Goal: Task Accomplishment & Management: Manage account settings

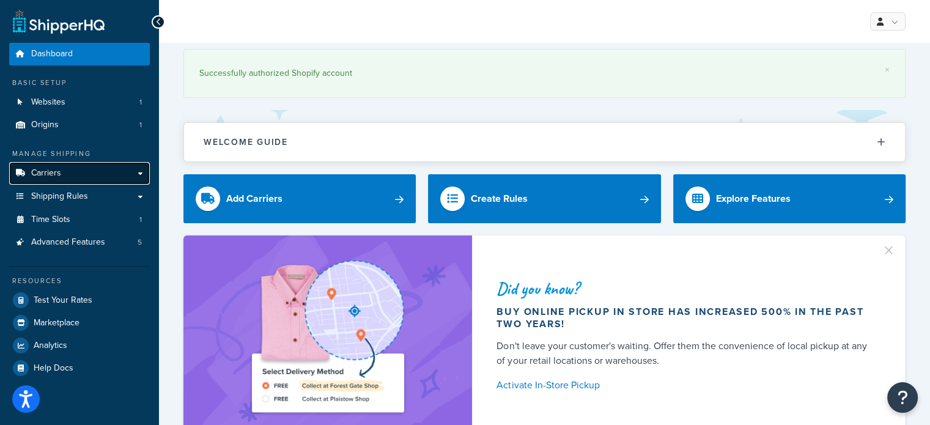
click at [54, 175] on span "Carriers" at bounding box center [46, 173] width 30 height 10
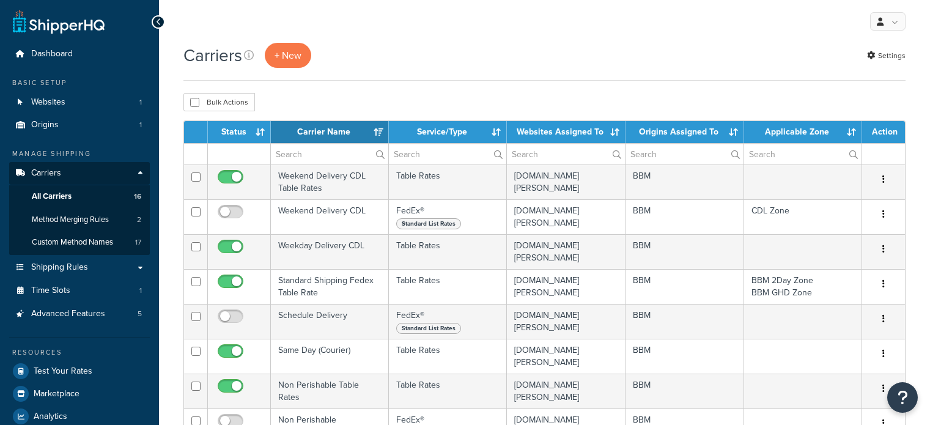
select select "15"
click at [311, 129] on th "Carrier Name" at bounding box center [330, 132] width 118 height 22
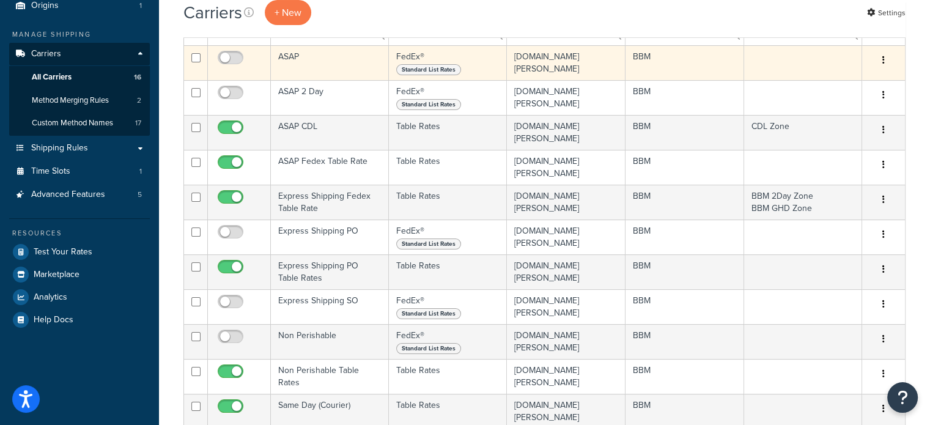
scroll to position [122, 0]
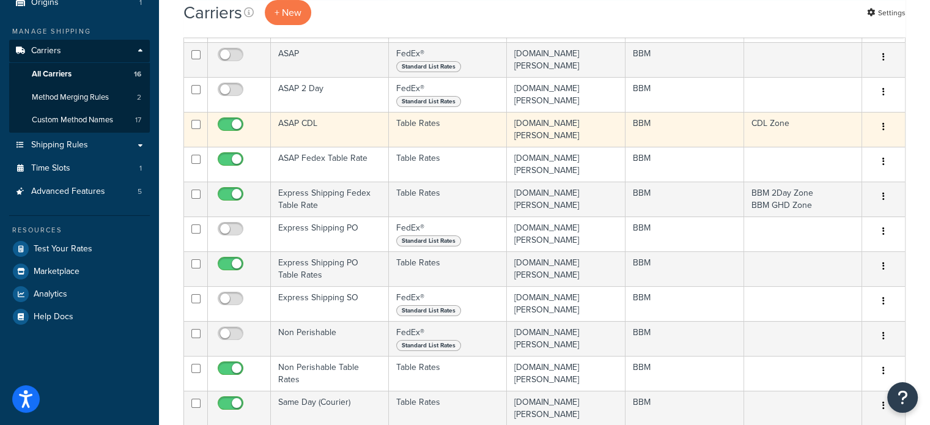
click at [300, 125] on td "ASAP CDL" at bounding box center [330, 129] width 118 height 35
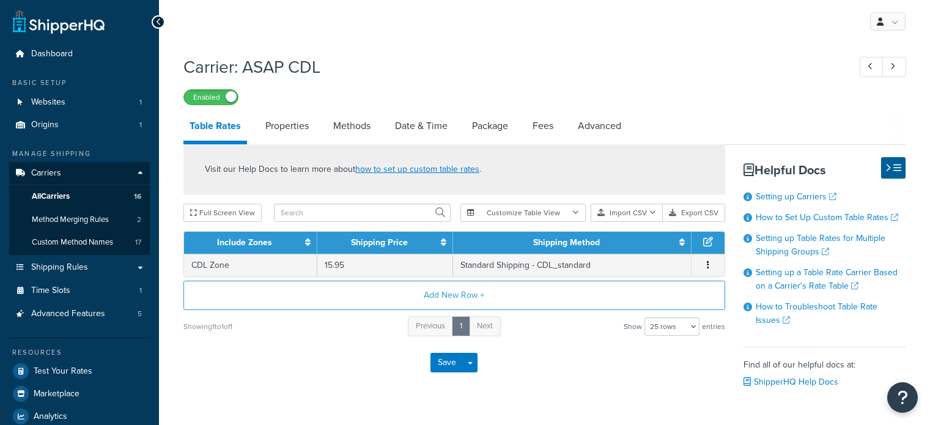
select select "25"
click at [409, 125] on link "Date & Time" at bounding box center [421, 125] width 65 height 29
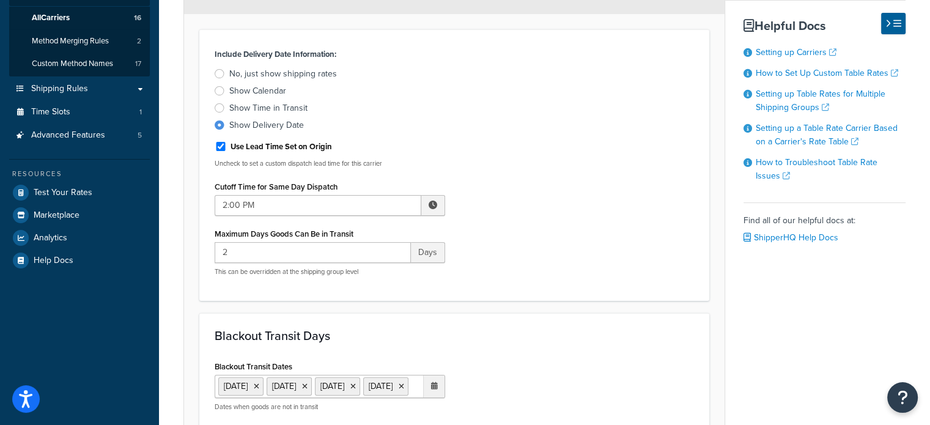
scroll to position [183, 0]
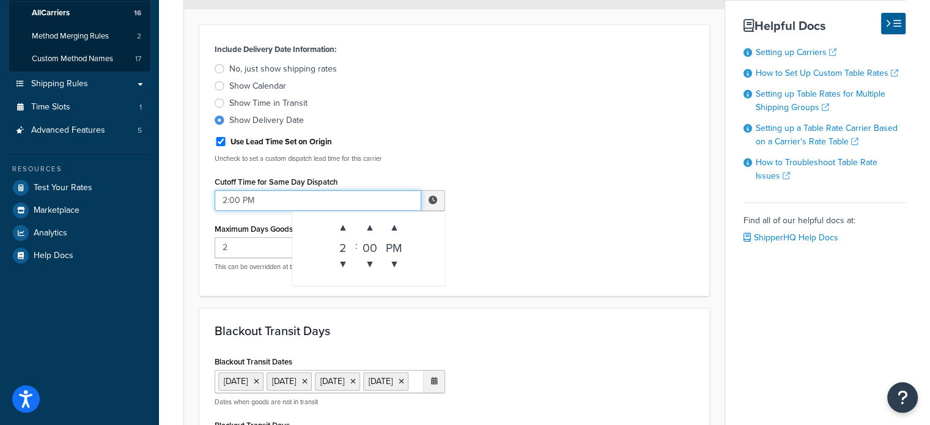
click at [358, 201] on input "2:00 PM" at bounding box center [318, 200] width 207 height 21
click at [346, 259] on span "▼" at bounding box center [343, 264] width 24 height 24
click at [342, 234] on span "▲" at bounding box center [343, 227] width 24 height 24
click at [341, 229] on span "▲" at bounding box center [343, 227] width 24 height 24
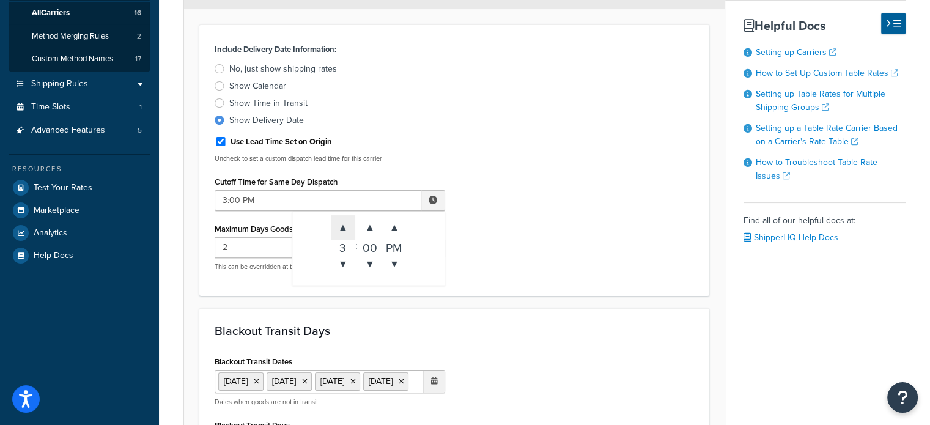
type input "4:00 PM"
click at [538, 215] on div "Include Delivery Date Information: No, just show shipping rates Show Calendar S…" at bounding box center [455, 160] width 498 height 240
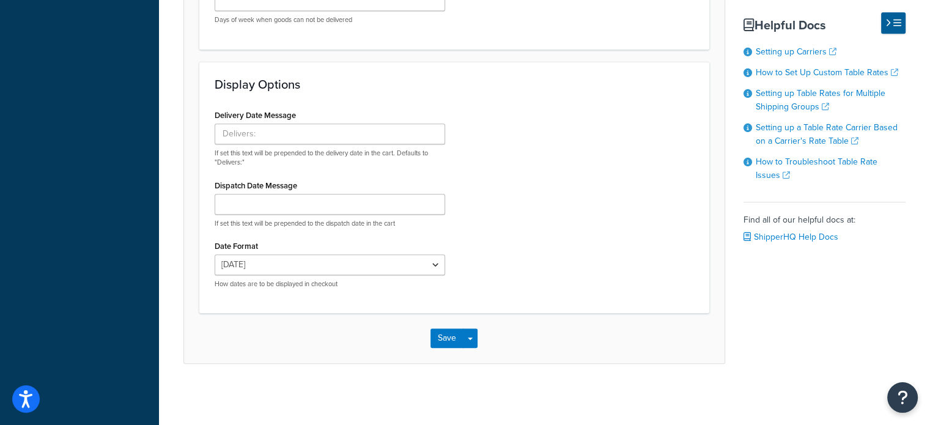
scroll to position [994, 0]
click at [446, 336] on button "Save" at bounding box center [447, 338] width 33 height 20
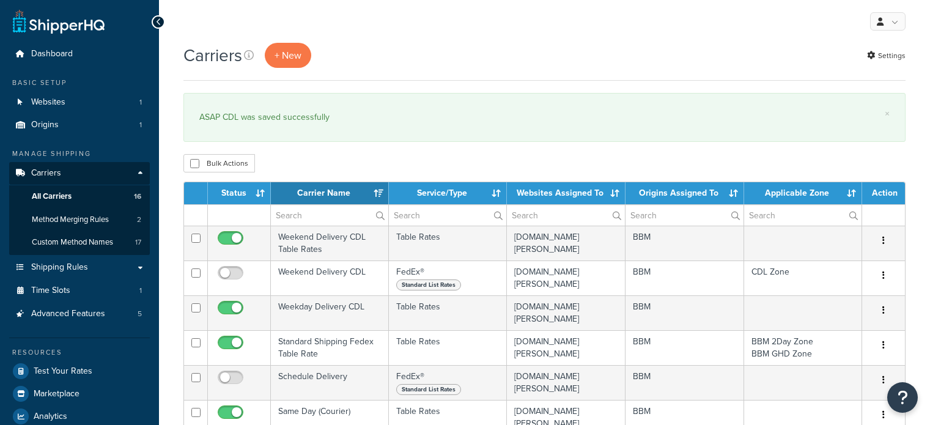
select select "15"
click at [371, 196] on th "Carrier Name" at bounding box center [330, 193] width 118 height 22
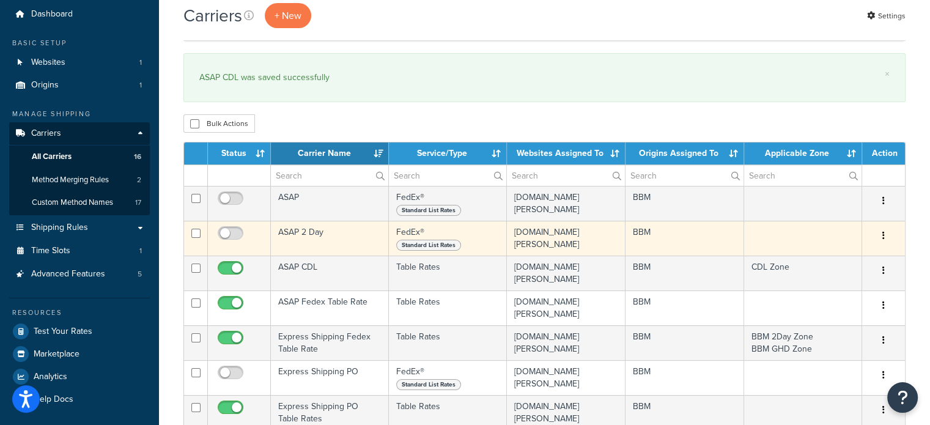
scroll to position [61, 0]
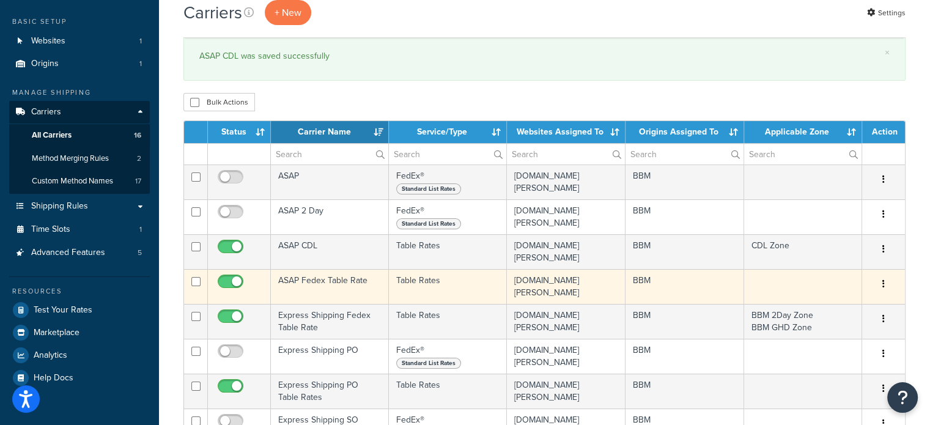
click at [309, 282] on td "ASAP Fedex Table Rate" at bounding box center [330, 286] width 118 height 35
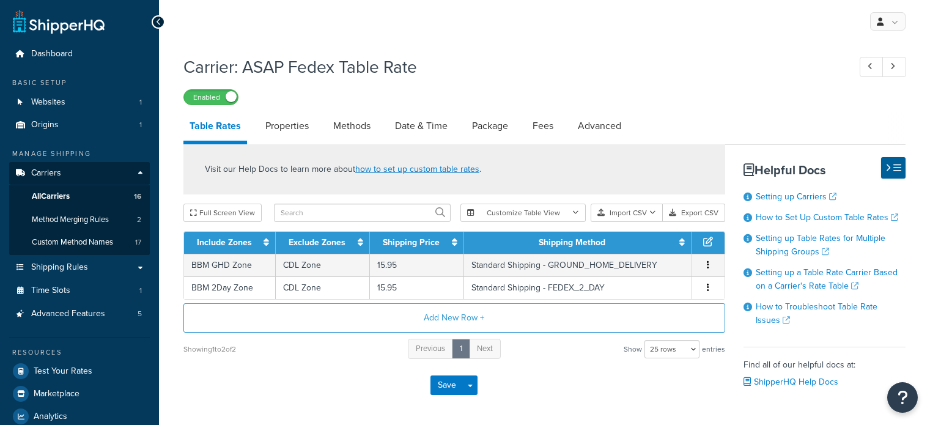
select select "25"
click at [405, 124] on link "Date & Time" at bounding box center [421, 125] width 65 height 29
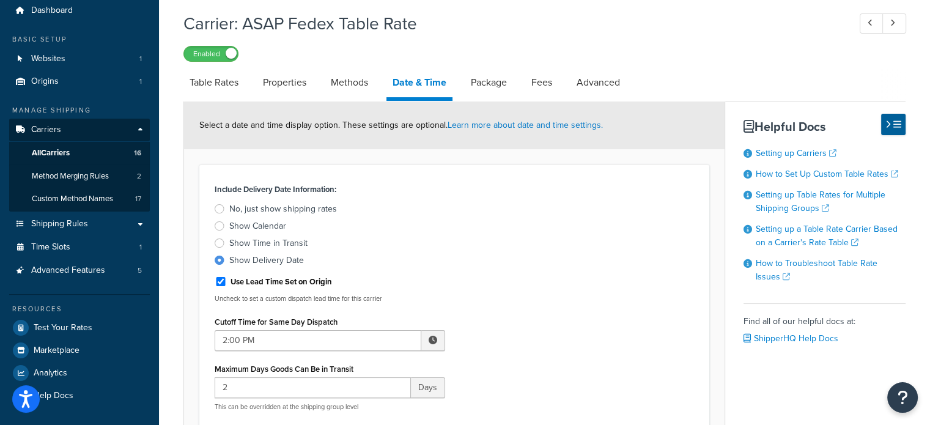
scroll to position [122, 0]
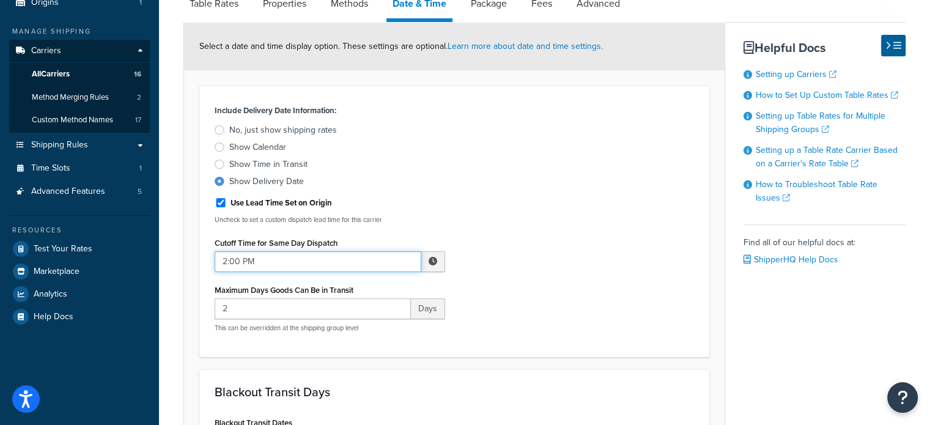
click at [335, 265] on input "2:00 PM" at bounding box center [318, 261] width 207 height 21
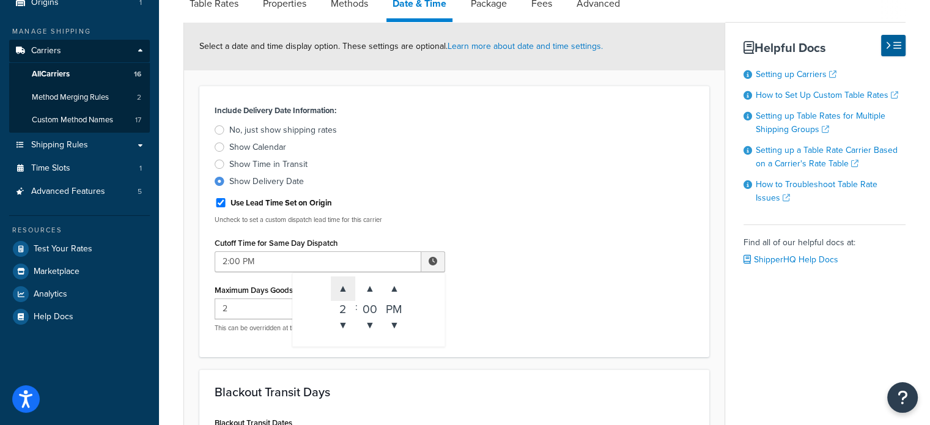
click at [345, 284] on span "▲" at bounding box center [343, 288] width 24 height 24
type input "4:00 PM"
click at [501, 273] on div "Include Delivery Date Information: No, just show shipping rates Show Calendar S…" at bounding box center [455, 222] width 498 height 240
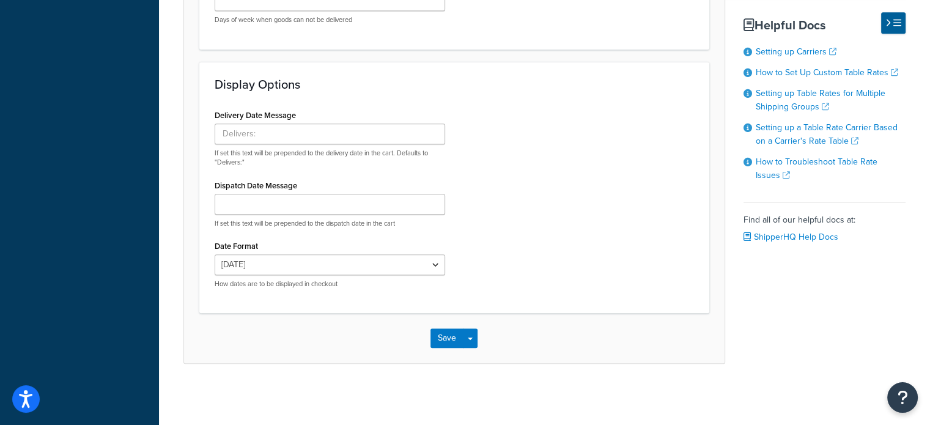
scroll to position [1061, 0]
click at [451, 333] on button "Save" at bounding box center [447, 338] width 33 height 20
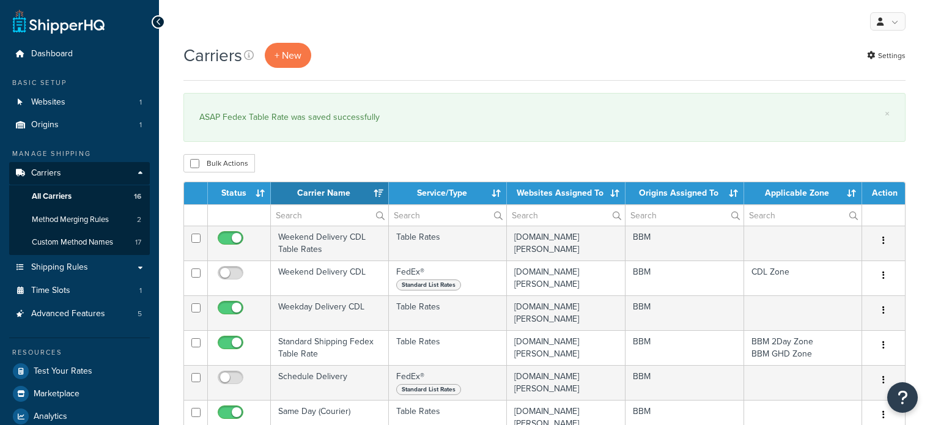
select select "15"
click at [330, 192] on th "Carrier Name" at bounding box center [330, 193] width 118 height 22
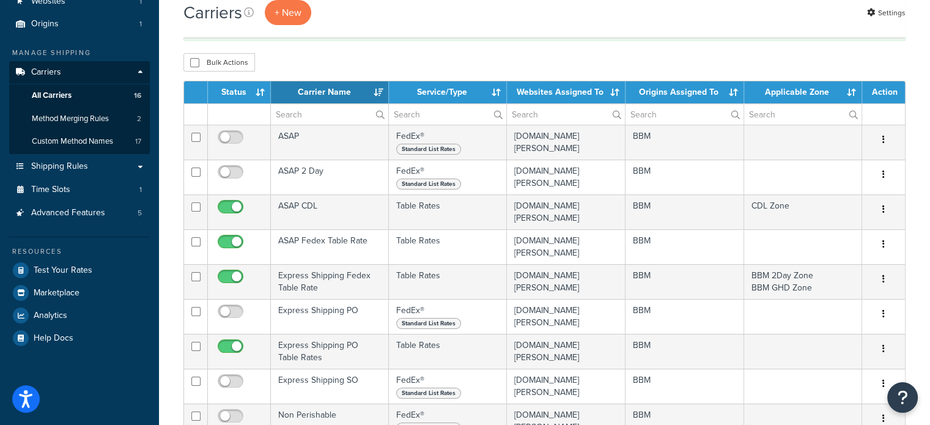
scroll to position [122, 0]
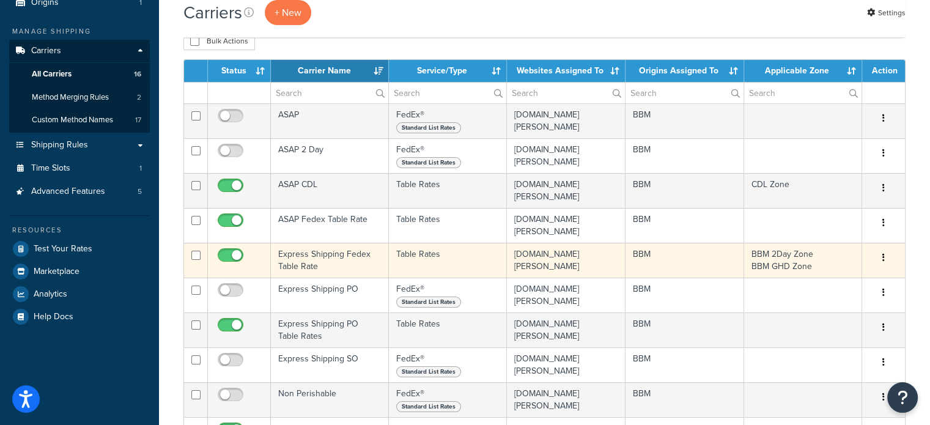
click at [311, 258] on td "Express Shipping Fedex Table Rate" at bounding box center [330, 260] width 118 height 35
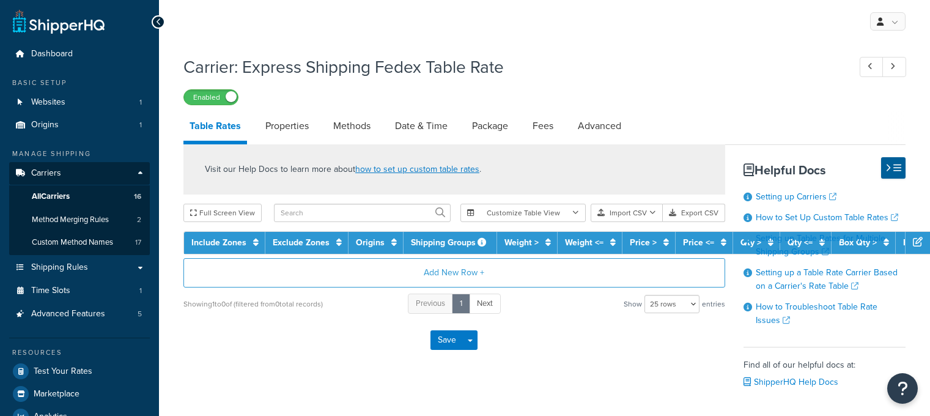
select select "25"
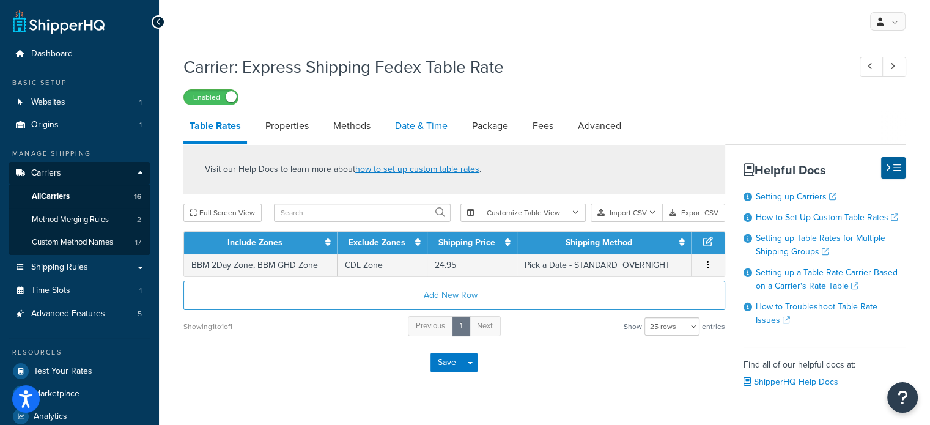
drag, startPoint x: 426, startPoint y: 125, endPoint x: 415, endPoint y: 127, distance: 11.2
click at [426, 125] on link "Date & Time" at bounding box center [421, 125] width 65 height 29
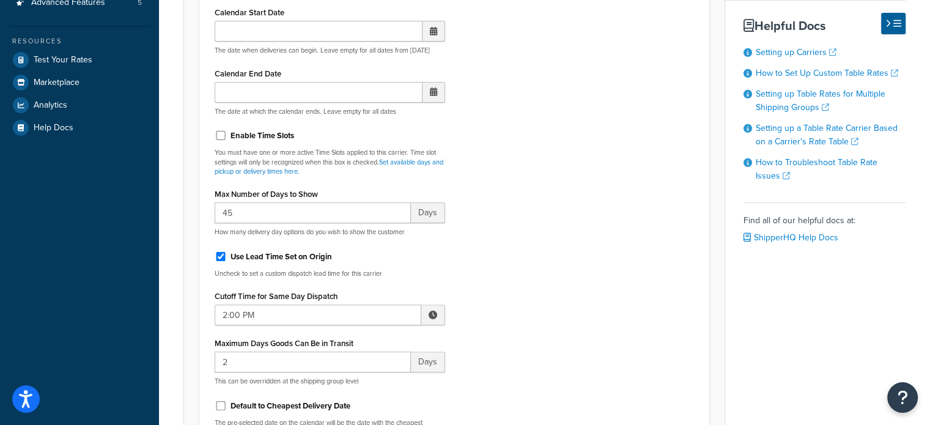
scroll to position [428, 0]
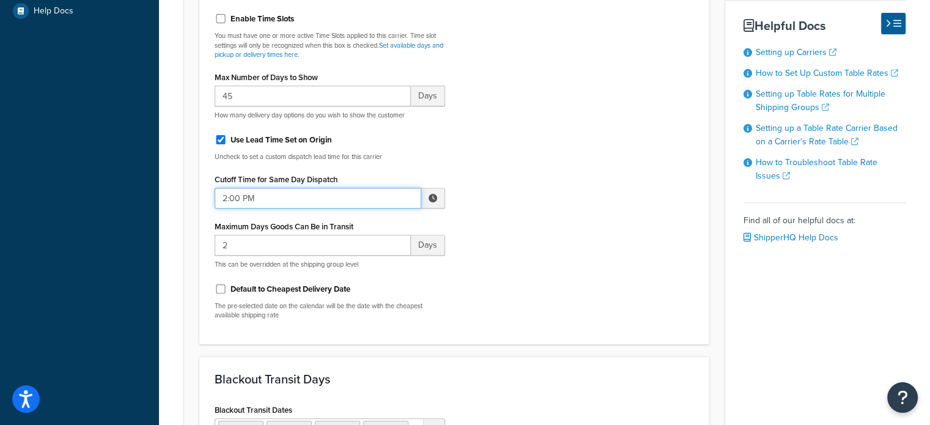
click at [297, 193] on input "2:00 PM" at bounding box center [318, 198] width 207 height 21
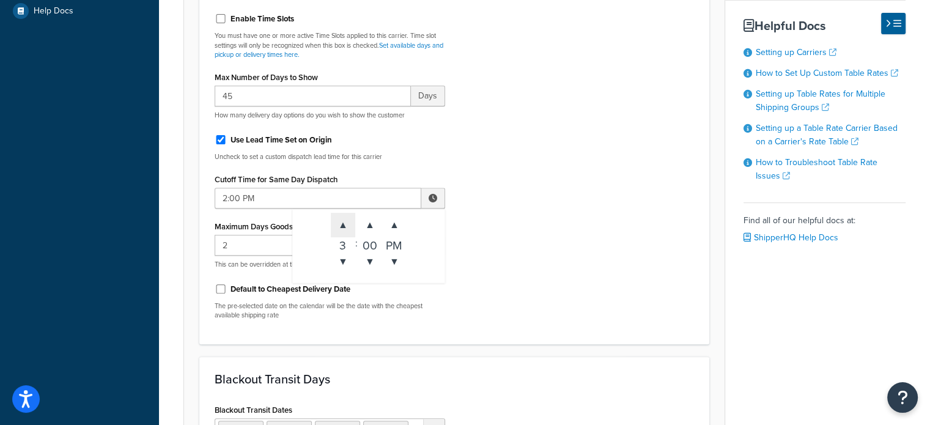
click at [347, 219] on span "▲" at bounding box center [343, 225] width 24 height 24
drag, startPoint x: 347, startPoint y: 219, endPoint x: 379, endPoint y: 211, distance: 33.4
click at [346, 219] on span "▲" at bounding box center [343, 225] width 24 height 24
type input "4:00 PM"
click at [484, 225] on div "Include Delivery Date Information: No, just show shipping rates Show Calendar S…" at bounding box center [455, 62] width 498 height 533
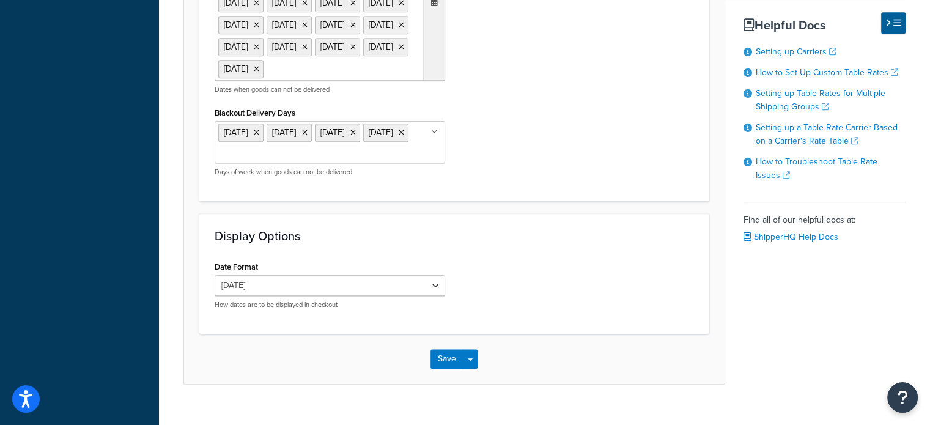
scroll to position [1226, 0]
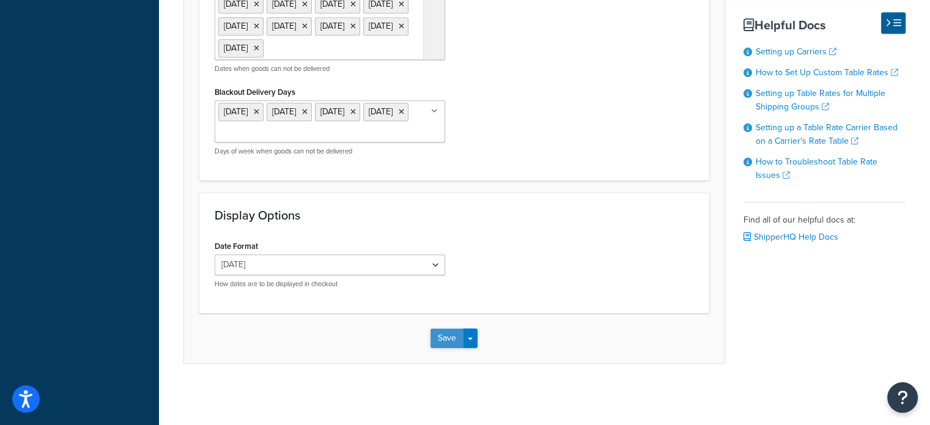
click at [435, 339] on button "Save" at bounding box center [447, 338] width 33 height 20
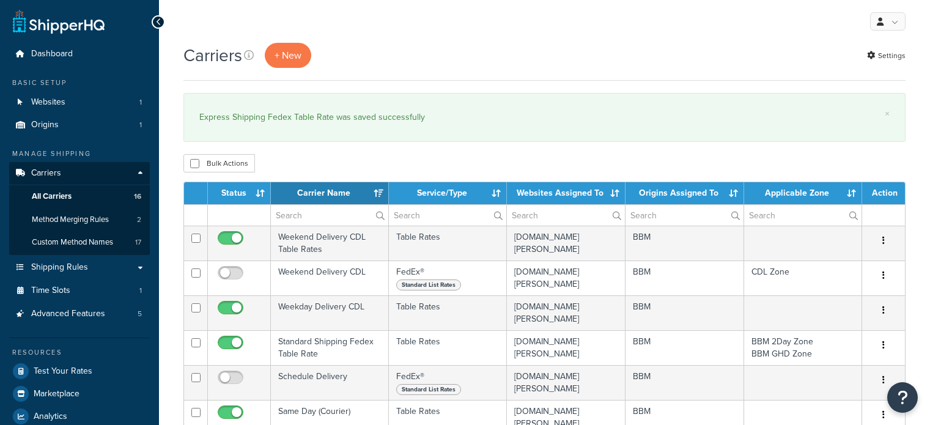
select select "15"
click at [328, 193] on th "Carrier Name" at bounding box center [330, 193] width 118 height 22
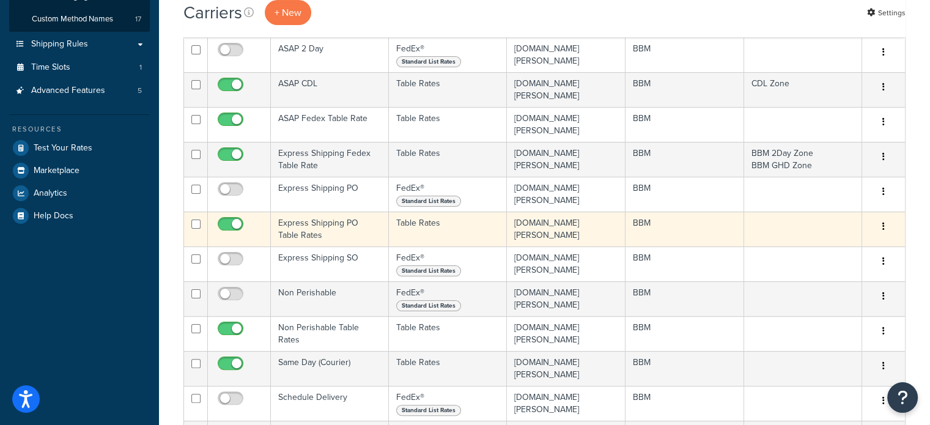
scroll to position [245, 0]
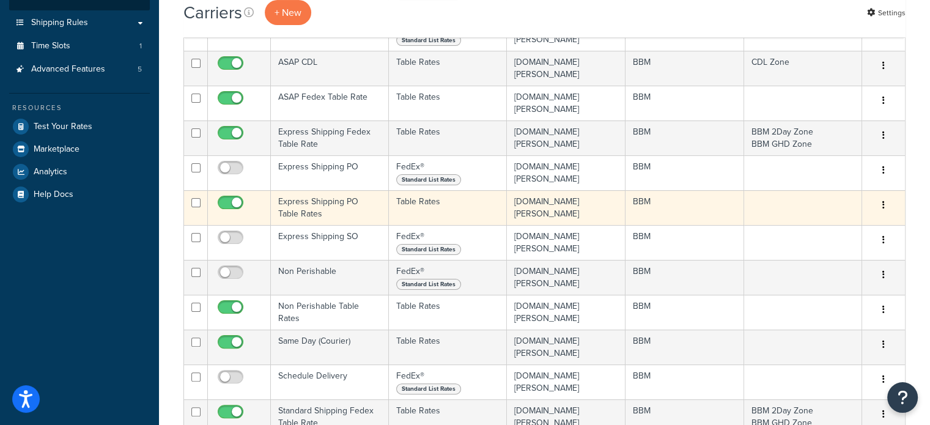
click at [314, 202] on td "Express Shipping PO Table Rates" at bounding box center [330, 207] width 118 height 35
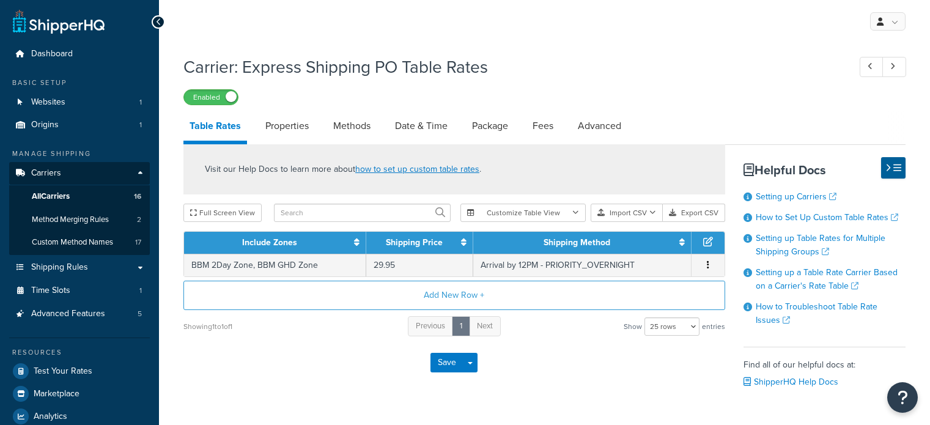
select select "25"
drag, startPoint x: 409, startPoint y: 124, endPoint x: 406, endPoint y: 131, distance: 7.7
click at [409, 124] on link "Date & Time" at bounding box center [421, 125] width 65 height 29
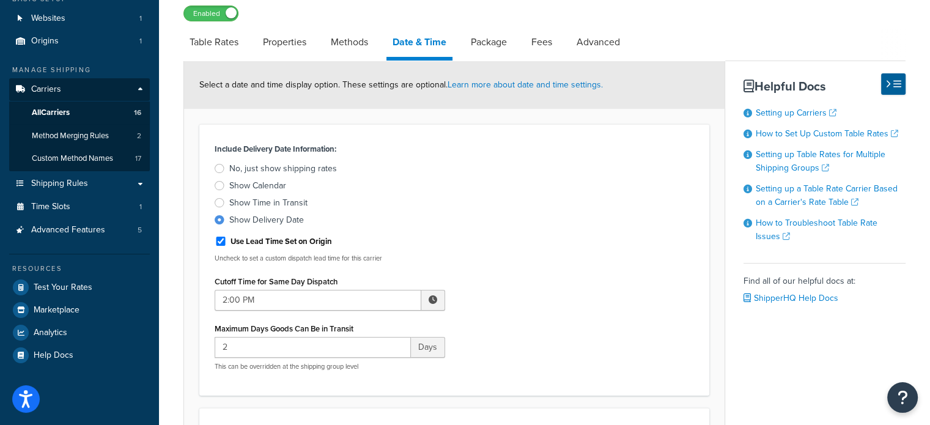
scroll to position [245, 0]
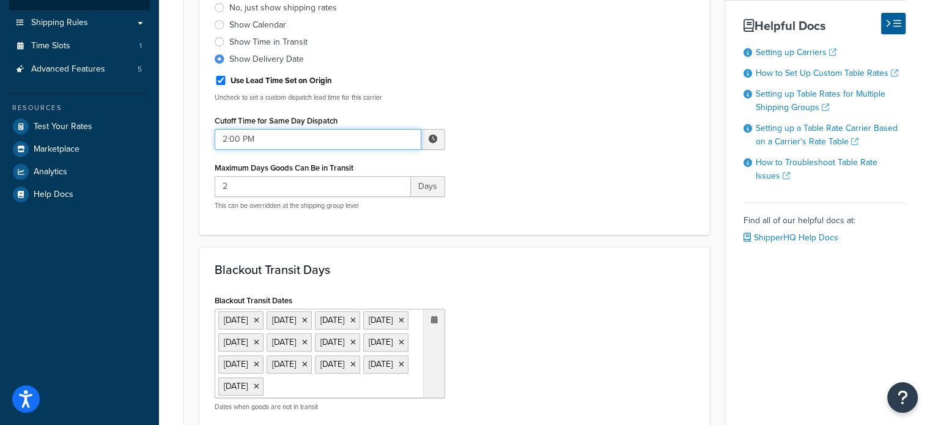
click at [322, 137] on input "2:00 PM" at bounding box center [318, 139] width 207 height 21
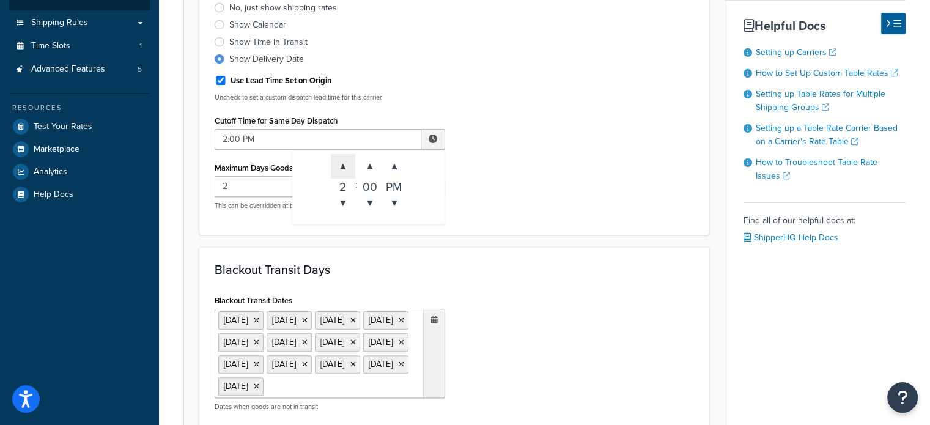
click at [343, 161] on span "▲" at bounding box center [343, 166] width 24 height 24
type input "4:00 PM"
click at [516, 186] on div "Include Delivery Date Information: No, just show shipping rates Show Calendar S…" at bounding box center [455, 99] width 498 height 240
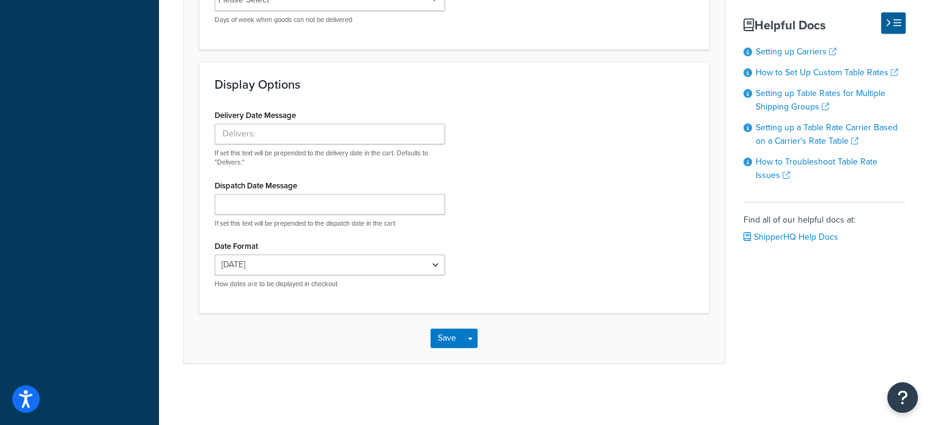
scroll to position [1042, 0]
click at [448, 336] on button "Save" at bounding box center [447, 338] width 33 height 20
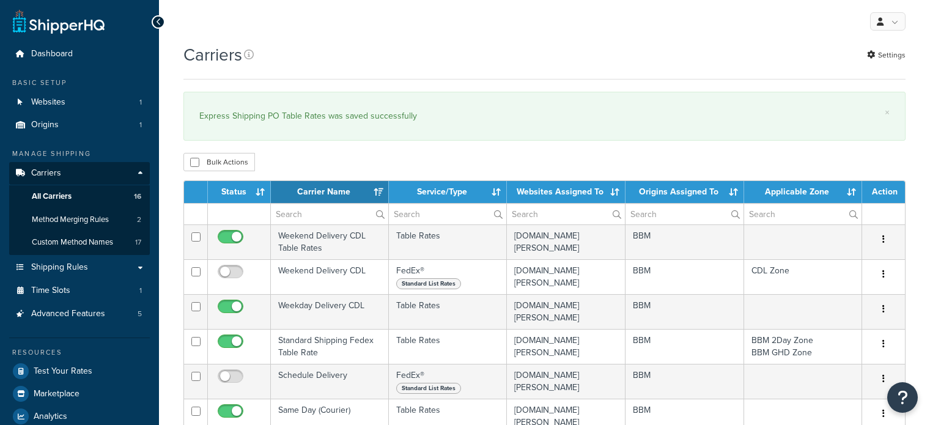
select select "15"
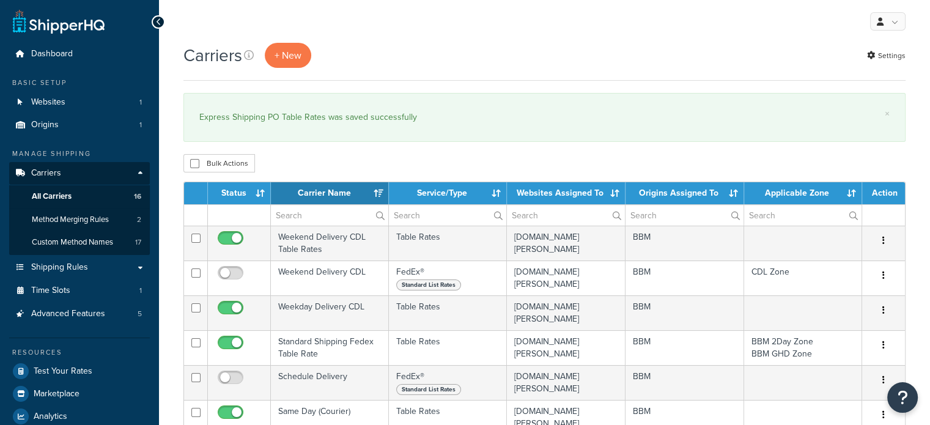
click at [317, 190] on th "Carrier Name" at bounding box center [330, 193] width 118 height 22
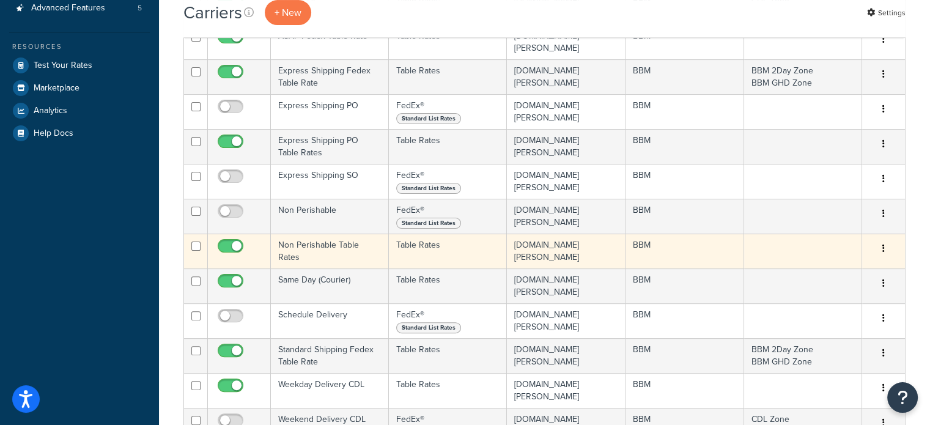
scroll to position [367, 0]
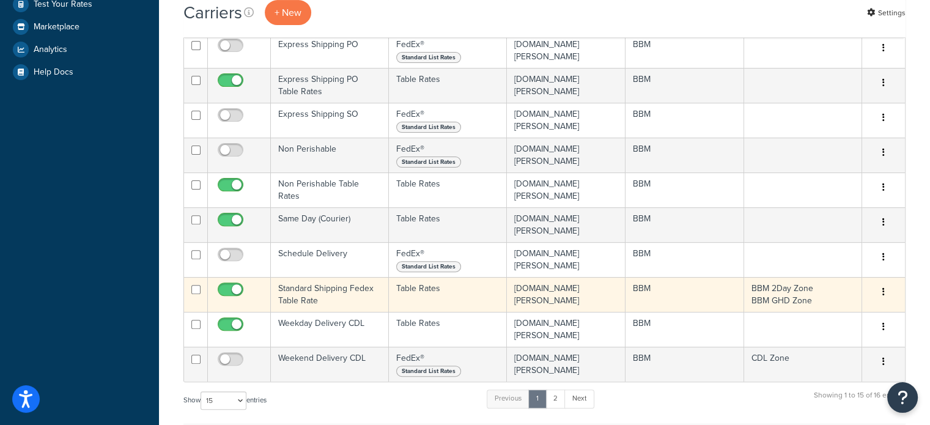
click at [327, 290] on td "Standard Shipping Fedex Table Rate" at bounding box center [330, 294] width 118 height 35
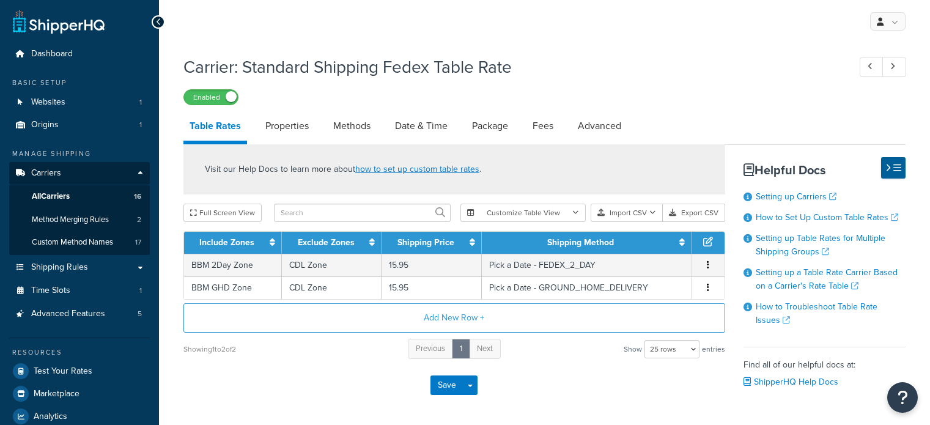
select select "25"
click at [365, 128] on link "Methods" at bounding box center [352, 125] width 50 height 29
select select "25"
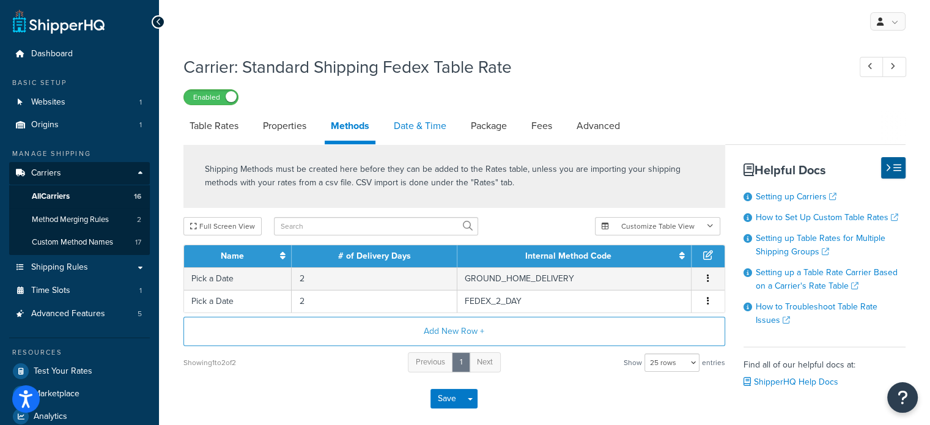
click at [409, 130] on link "Date & Time" at bounding box center [420, 125] width 65 height 29
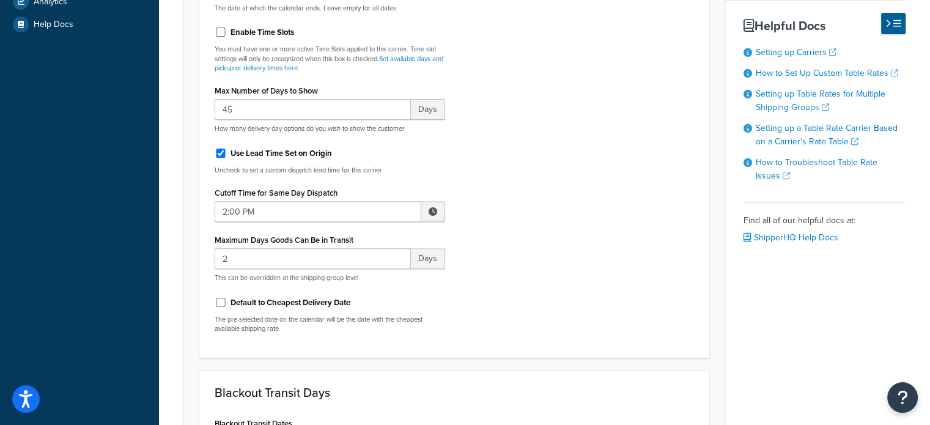
scroll to position [367, 0]
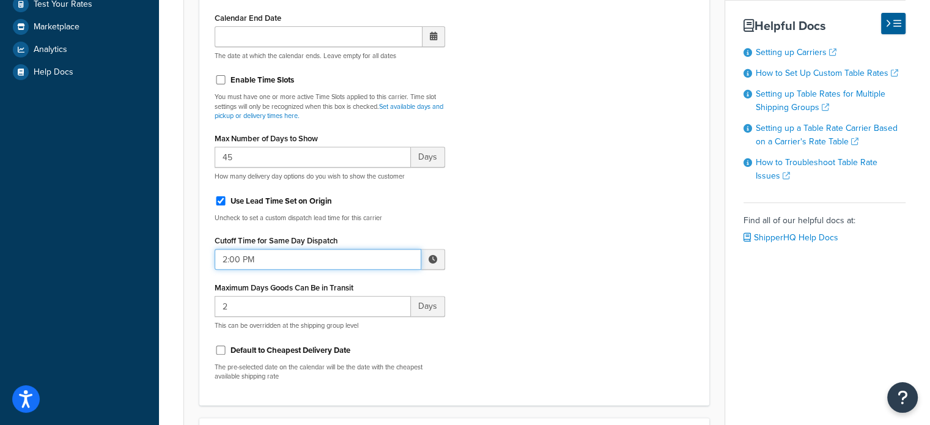
click at [294, 259] on input "2:00 PM" at bounding box center [318, 259] width 207 height 21
click at [345, 284] on span "▲" at bounding box center [343, 286] width 24 height 24
type input "4:00 PM"
click at [512, 305] on div "Include Delivery Date Information: No, just show shipping rates Show Calendar S…" at bounding box center [455, 123] width 498 height 533
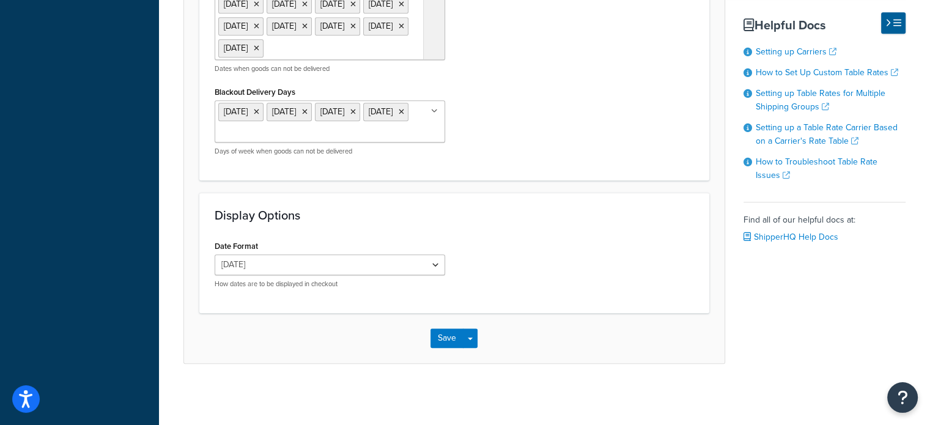
scroll to position [1226, 0]
drag, startPoint x: 459, startPoint y: 339, endPoint x: 453, endPoint y: 339, distance: 6.7
click at [455, 339] on button "Save" at bounding box center [447, 338] width 33 height 20
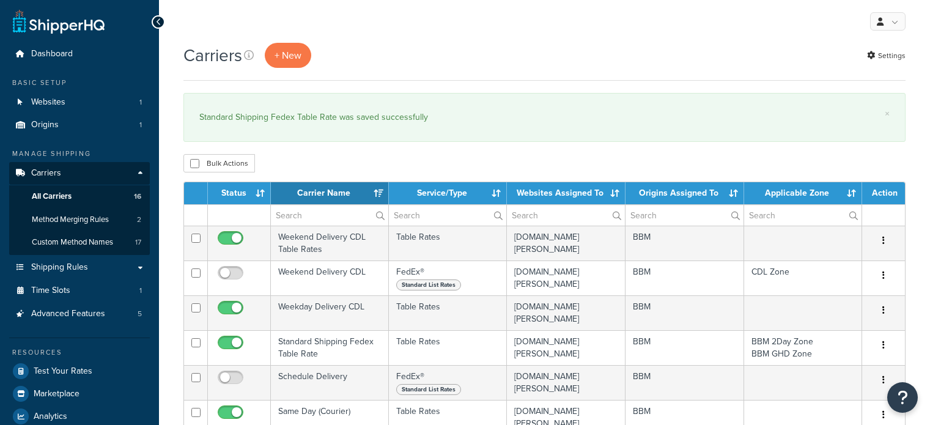
select select "15"
click at [335, 195] on th "Carrier Name" at bounding box center [330, 193] width 118 height 22
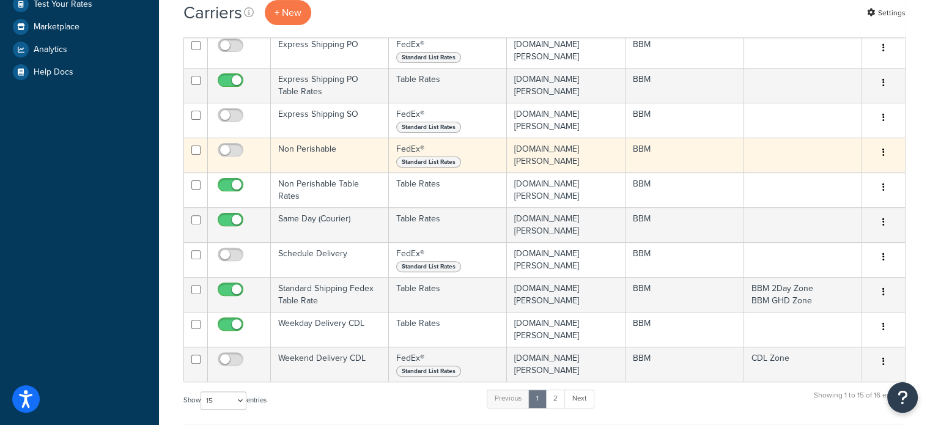
scroll to position [428, 0]
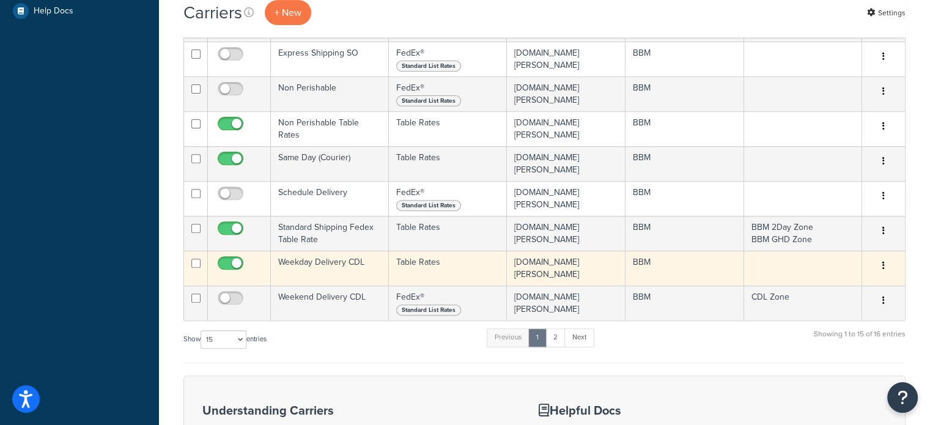
click at [317, 262] on td "Weekday Delivery CDL" at bounding box center [330, 268] width 118 height 35
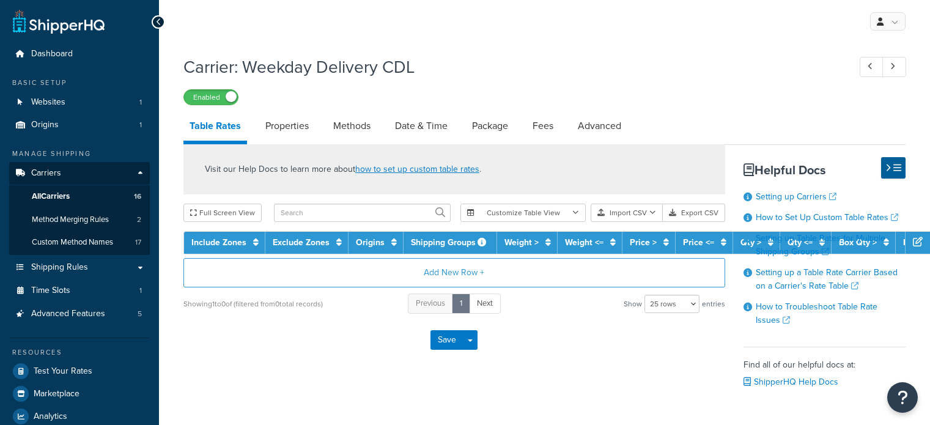
select select "25"
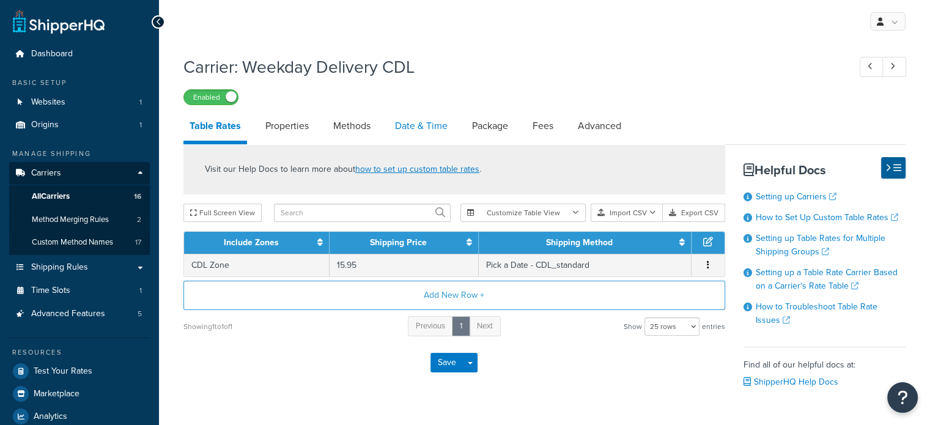
click at [430, 120] on link "Date & Time" at bounding box center [421, 125] width 65 height 29
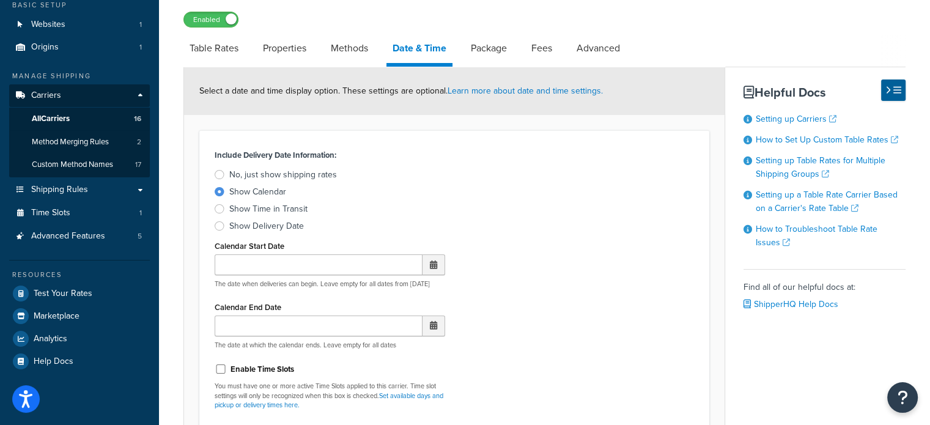
scroll to position [306, 0]
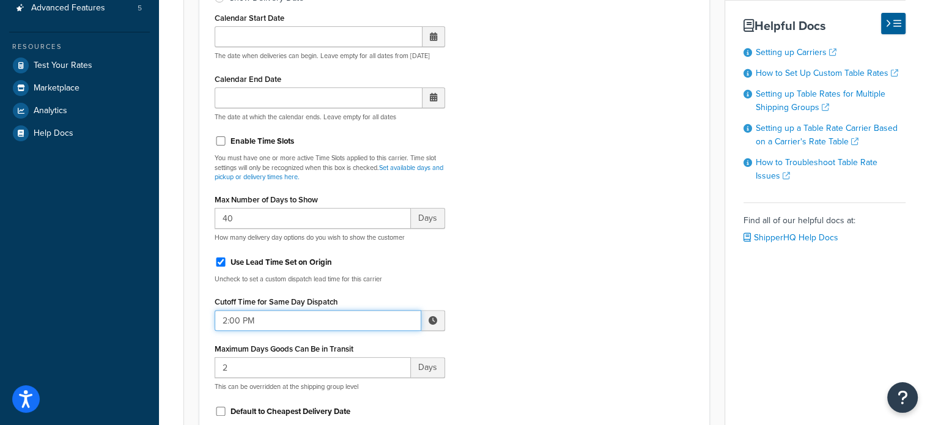
click at [278, 314] on input "2:00 PM" at bounding box center [318, 320] width 207 height 21
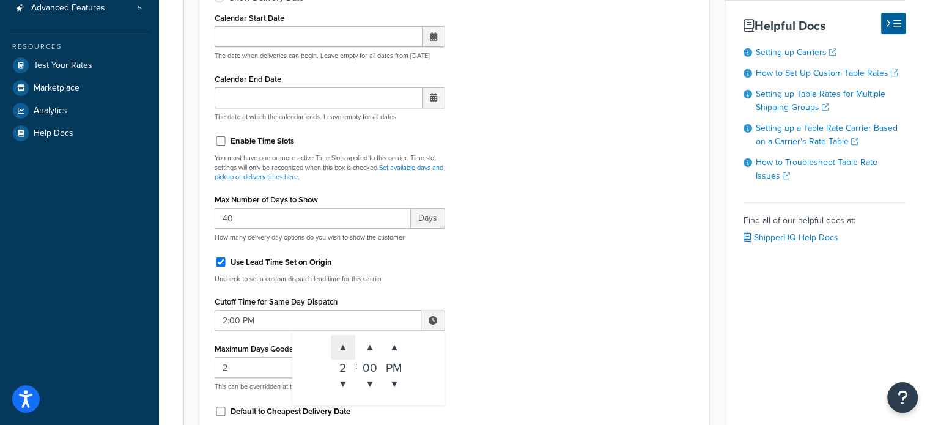
click at [346, 342] on span "▲" at bounding box center [343, 347] width 24 height 24
click at [346, 341] on span "▲" at bounding box center [343, 347] width 24 height 24
type input "4:00 PM"
click at [558, 312] on div "Include Delivery Date Information: No, just show shipping rates Show Calendar S…" at bounding box center [455, 184] width 498 height 533
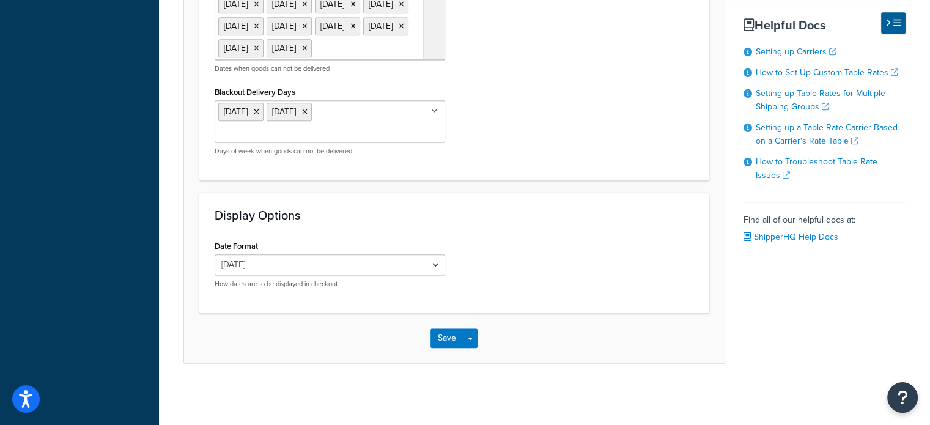
scroll to position [1156, 0]
click at [448, 339] on button "Save" at bounding box center [447, 338] width 33 height 20
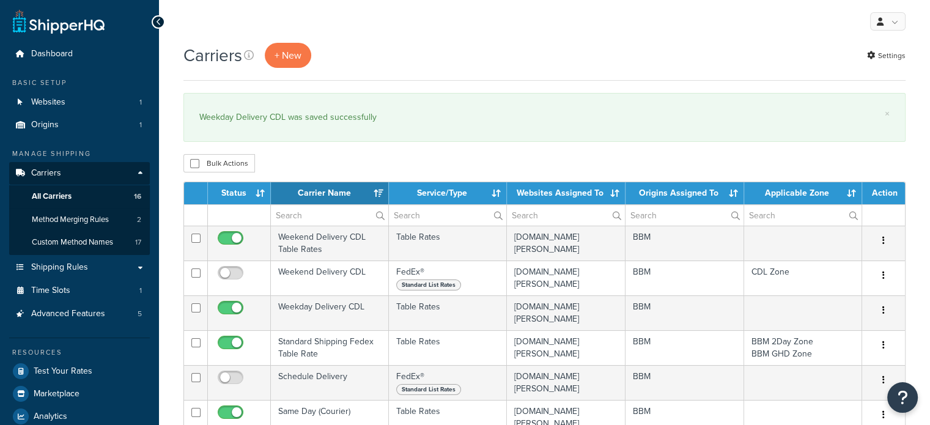
click at [334, 190] on th "Carrier Name" at bounding box center [330, 193] width 118 height 22
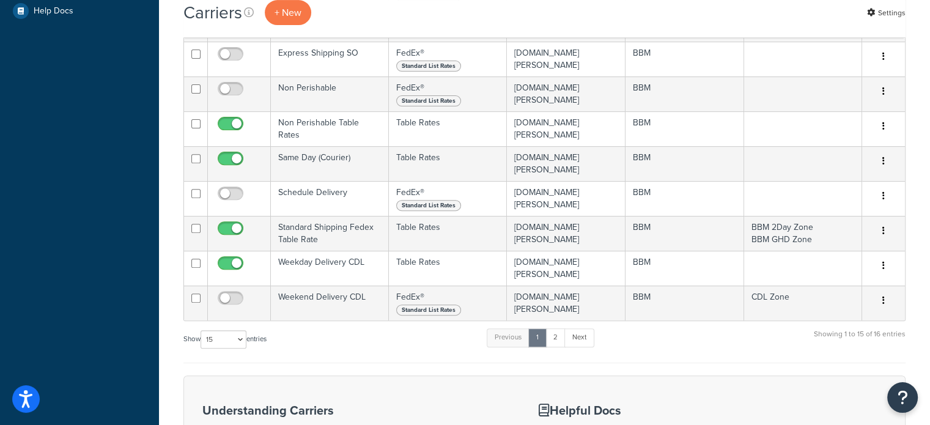
scroll to position [673, 0]
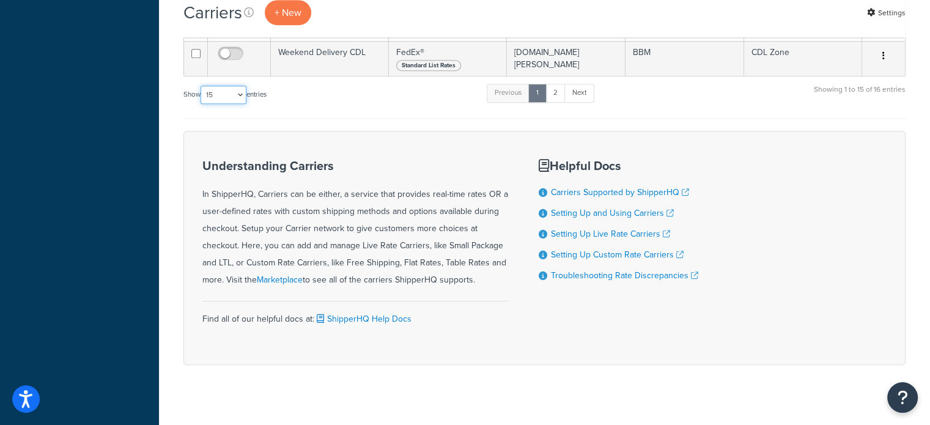
click at [228, 97] on select "10 15 25 50 100" at bounding box center [224, 95] width 46 height 18
select select "25"
click at [202, 104] on select "10 15 25 50 100" at bounding box center [224, 95] width 46 height 18
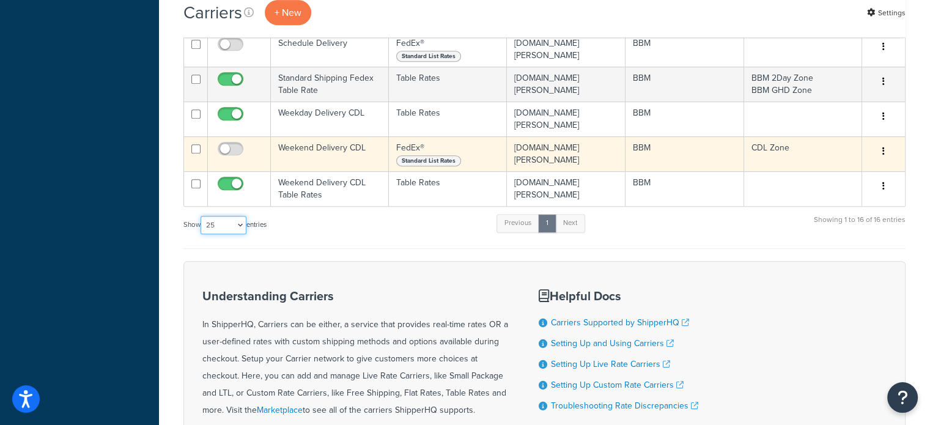
scroll to position [550, 0]
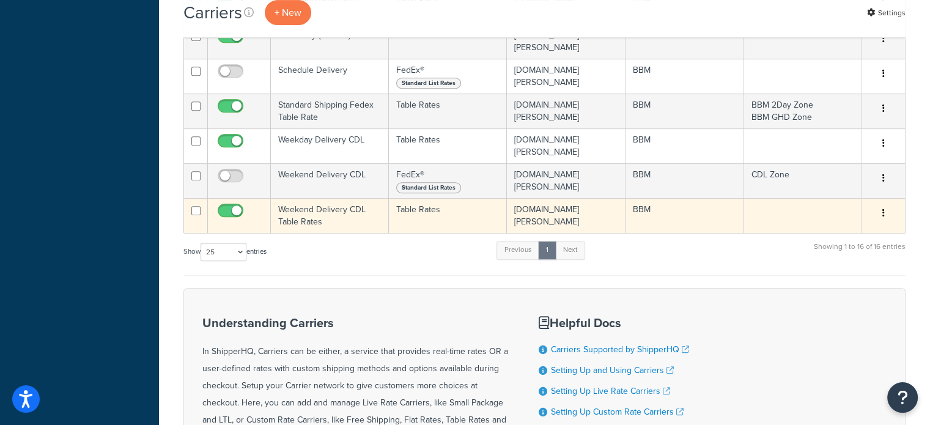
click at [309, 219] on td "Weekend Delivery CDL Table Rates" at bounding box center [330, 215] width 118 height 35
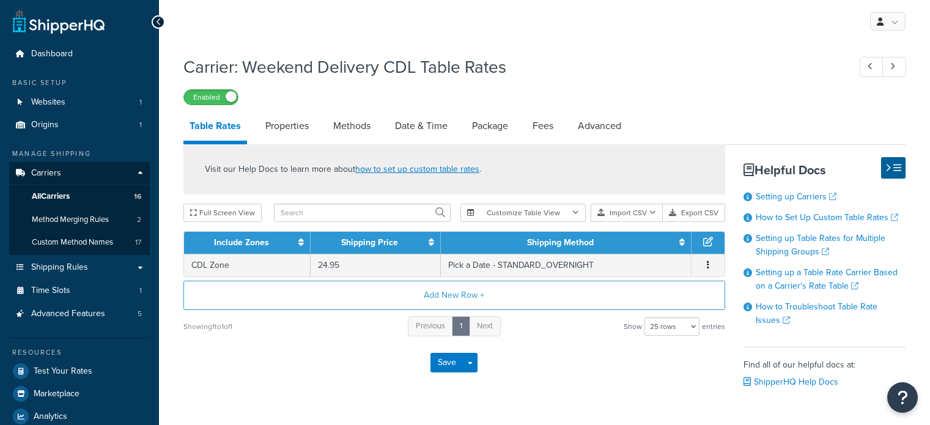
select select "25"
click at [409, 127] on link "Date & Time" at bounding box center [421, 125] width 65 height 29
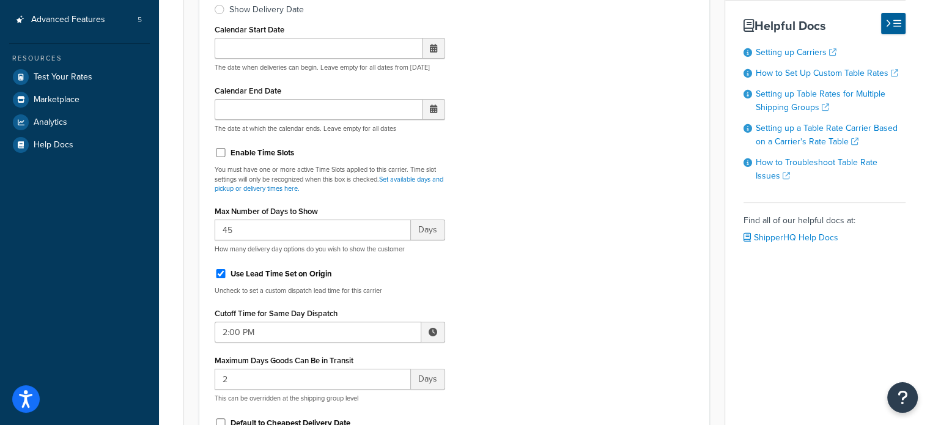
scroll to position [367, 0]
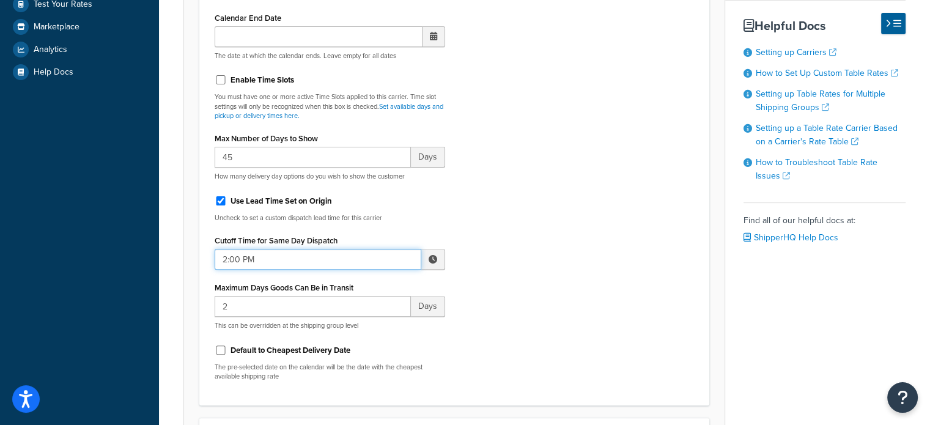
click at [322, 261] on input "2:00 PM" at bounding box center [318, 259] width 207 height 21
click at [340, 287] on span "▲" at bounding box center [343, 286] width 24 height 24
type input "4:00 PM"
click at [532, 265] on div "Include Delivery Date Information: No, just show shipping rates Show Calendar S…" at bounding box center [455, 123] width 498 height 533
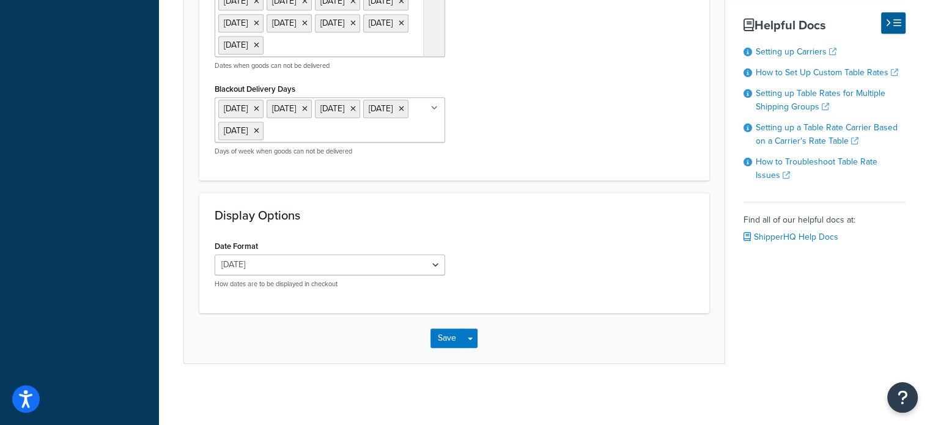
scroll to position [1245, 0]
click at [446, 339] on button "Save" at bounding box center [447, 338] width 33 height 20
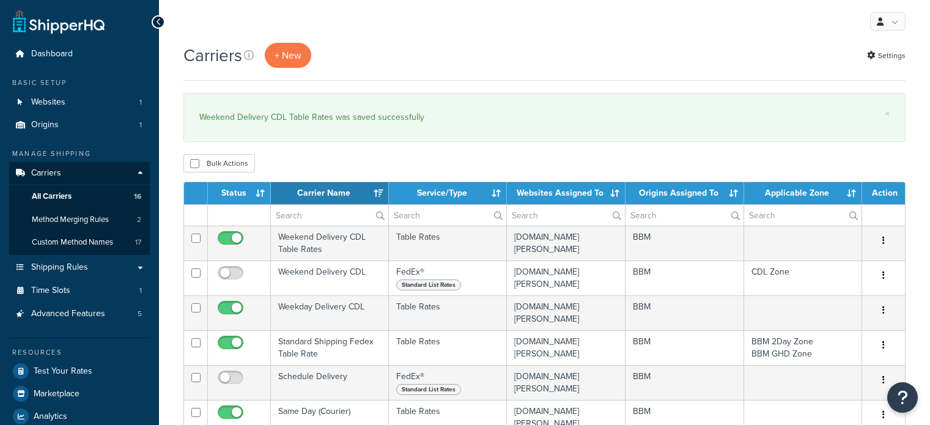
select select "15"
